Goal: Transaction & Acquisition: Purchase product/service

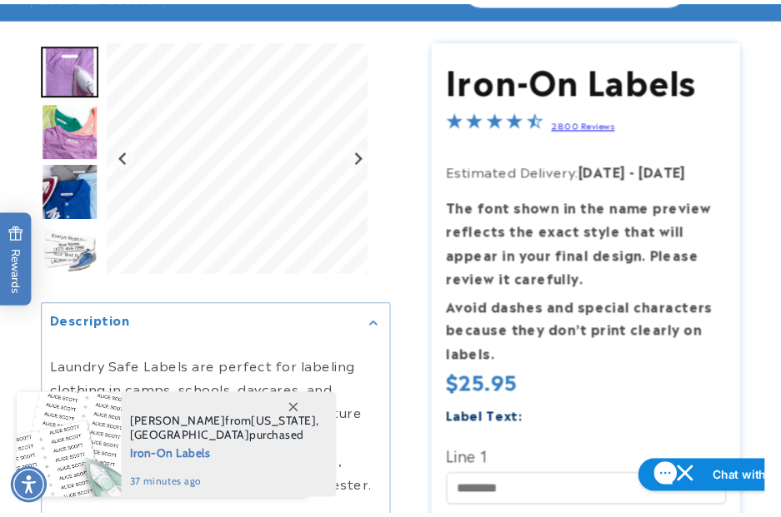
scroll to position [89, 0]
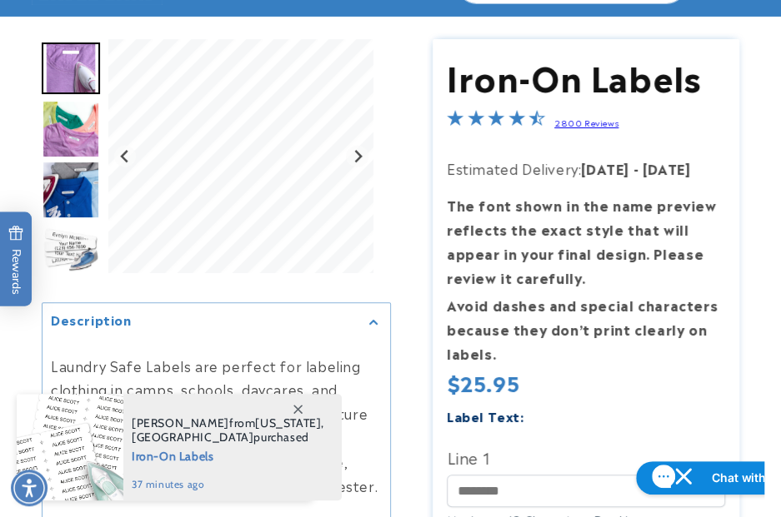
click at [43, 100] on img "Go to slide 2" at bounding box center [71, 129] width 58 height 58
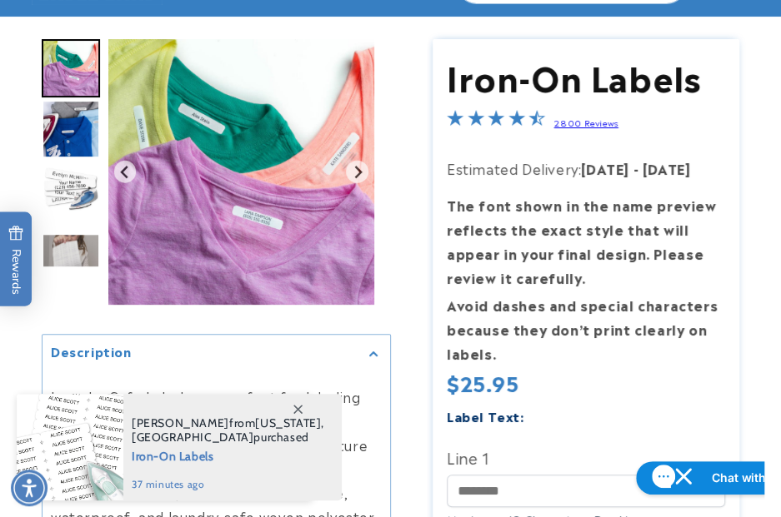
click at [83, 128] on img "Go to slide 3" at bounding box center [71, 129] width 58 height 58
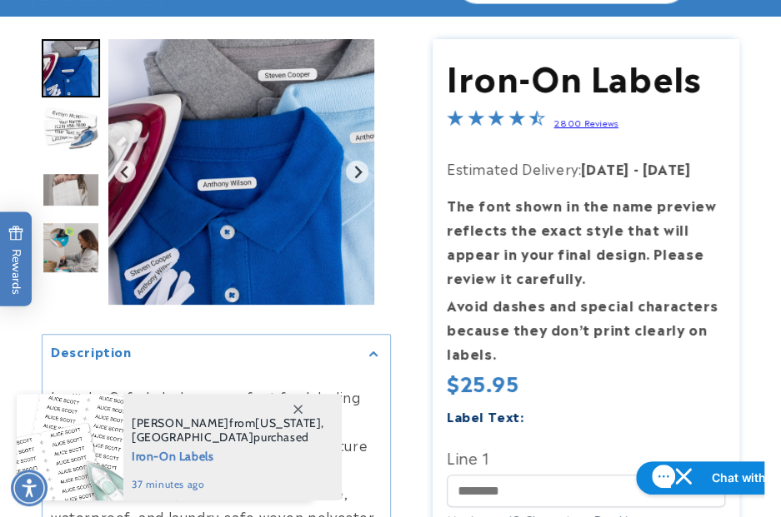
click at [77, 149] on img "Go to slide 4" at bounding box center [71, 129] width 58 height 58
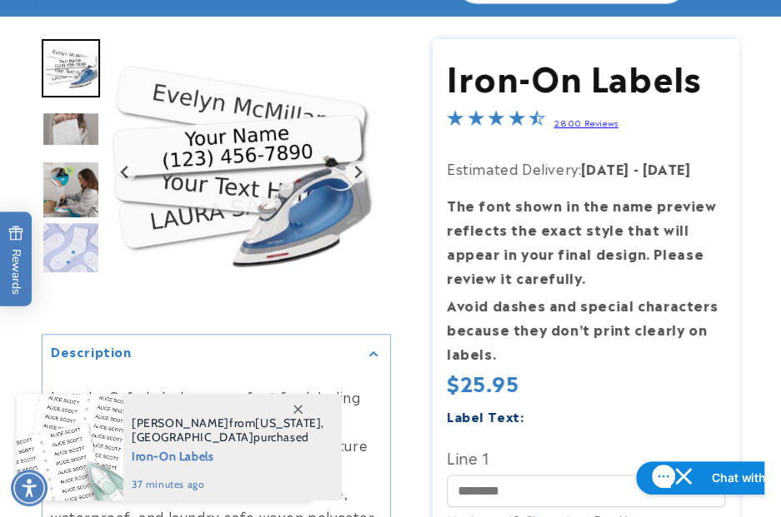
click at [82, 185] on img "Go to slide 6" at bounding box center [71, 190] width 58 height 58
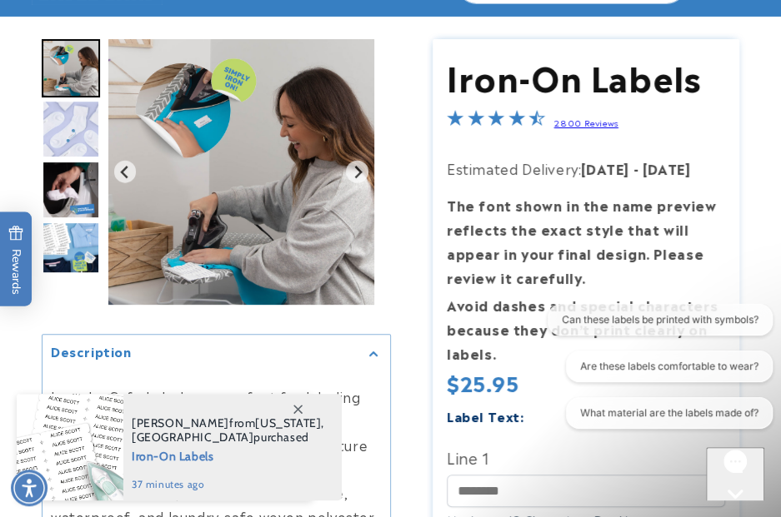
scroll to position [0, 0]
click at [73, 127] on img "Go to slide 7" at bounding box center [71, 129] width 58 height 58
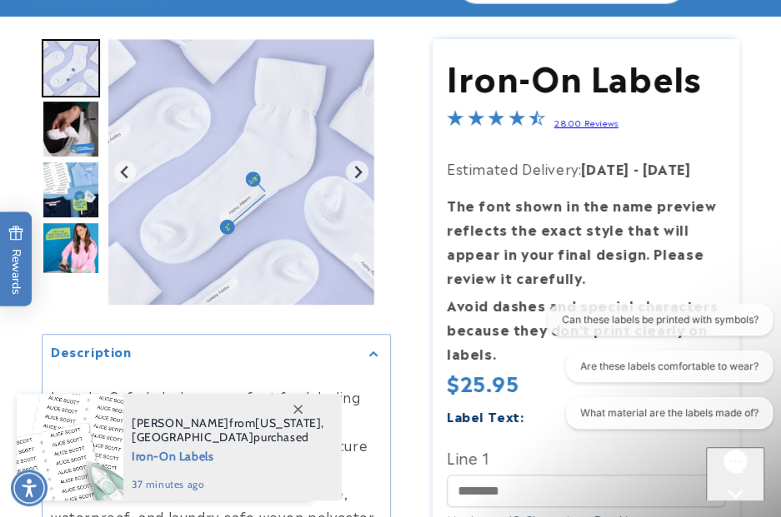
click at [65, 202] on img "Go to slide 9" at bounding box center [71, 190] width 58 height 58
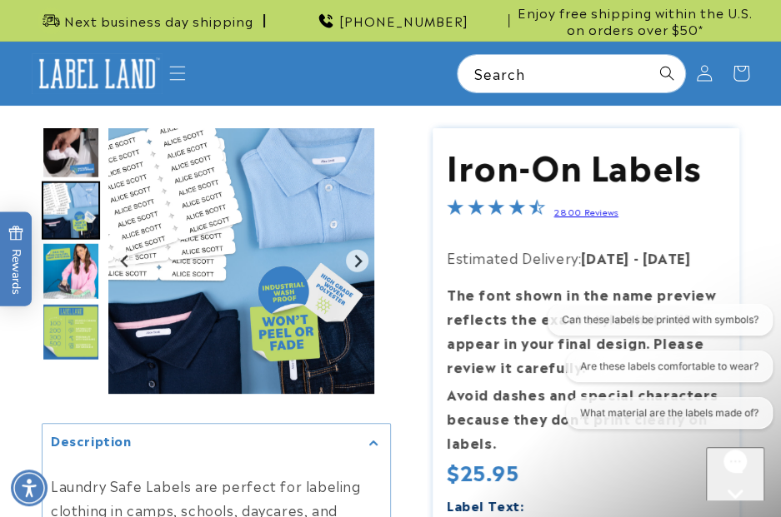
click at [58, 162] on img "Go to slide 8" at bounding box center [71, 150] width 58 height 58
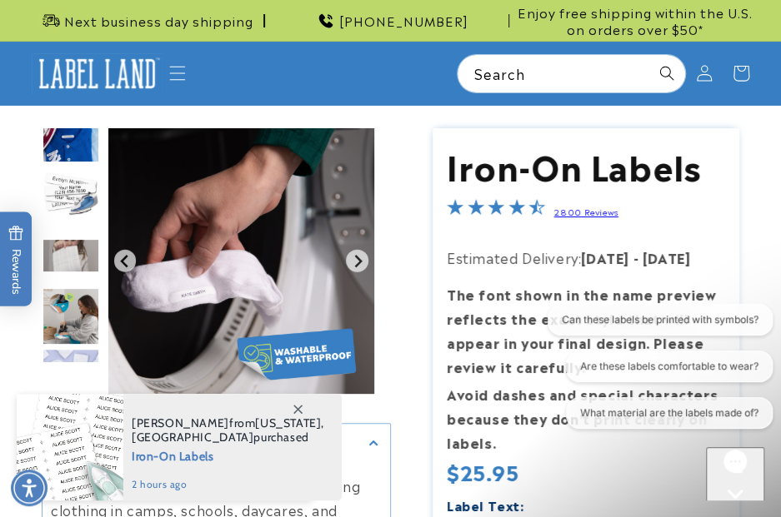
click at [67, 432] on div at bounding box center [70, 447] width 107 height 107
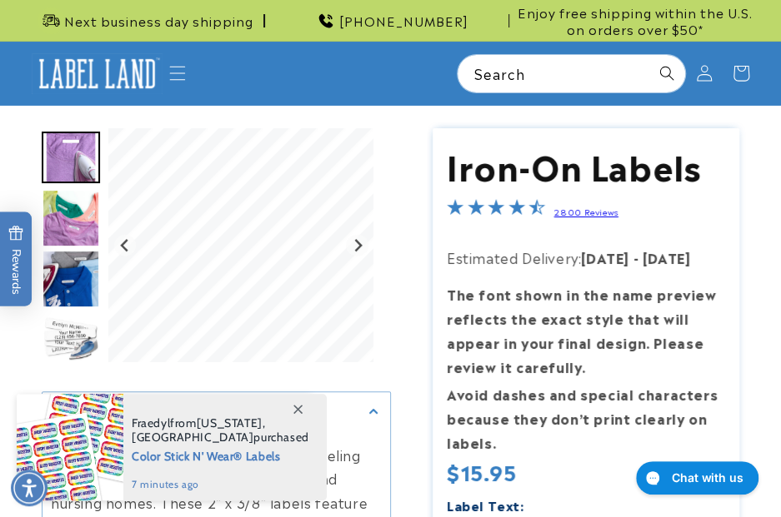
click at [92, 222] on img "Go to slide 2" at bounding box center [71, 218] width 58 height 58
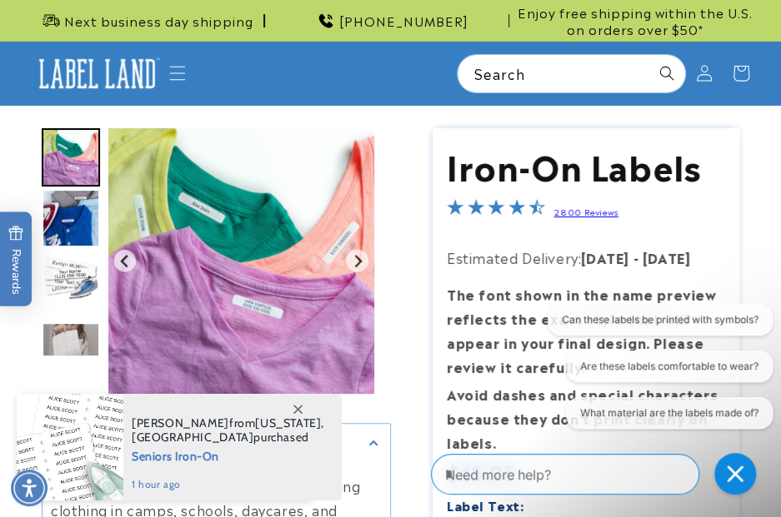
click at [298, 411] on icon at bounding box center [297, 409] width 9 height 9
